Goal: Check status

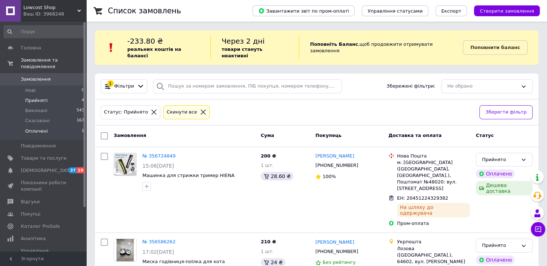
click at [31, 128] on span "Оплачені" at bounding box center [36, 131] width 23 height 6
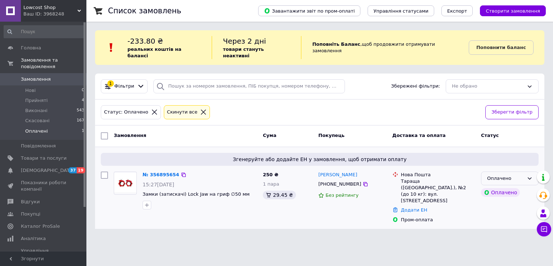
click at [524, 171] on div "Оплачено" at bounding box center [510, 178] width 58 height 14
click at [500, 186] on li "Прийнято" at bounding box center [509, 192] width 57 height 13
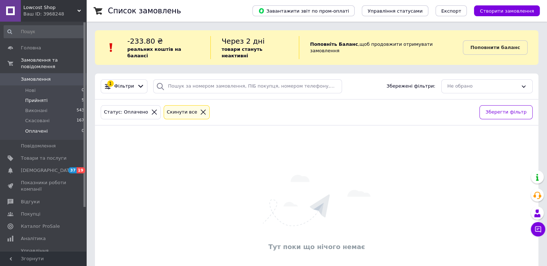
click at [37, 97] on span "Прийняті" at bounding box center [36, 100] width 22 height 6
